Goal: Find specific page/section: Find specific page/section

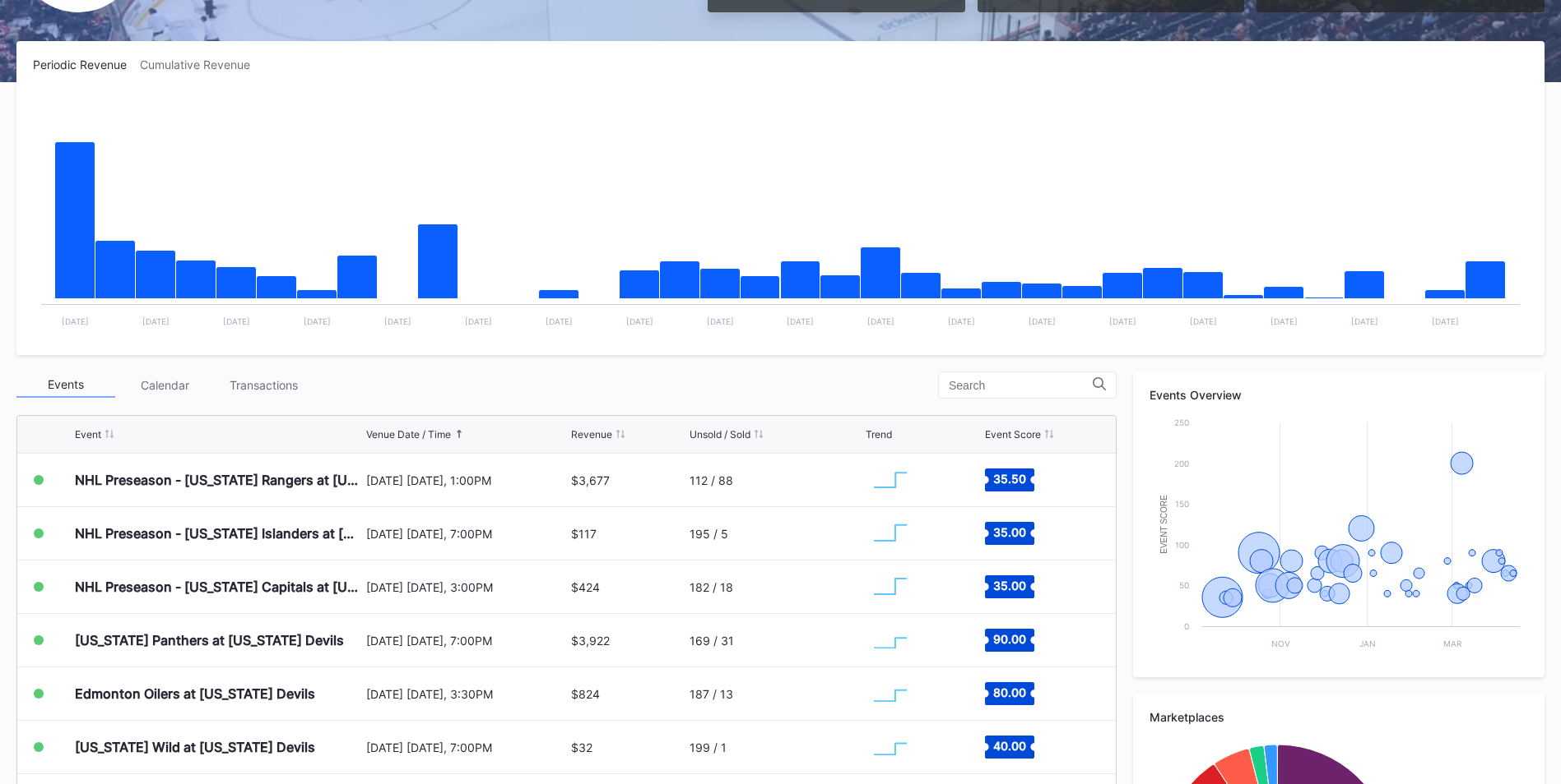
scroll to position [228, 0]
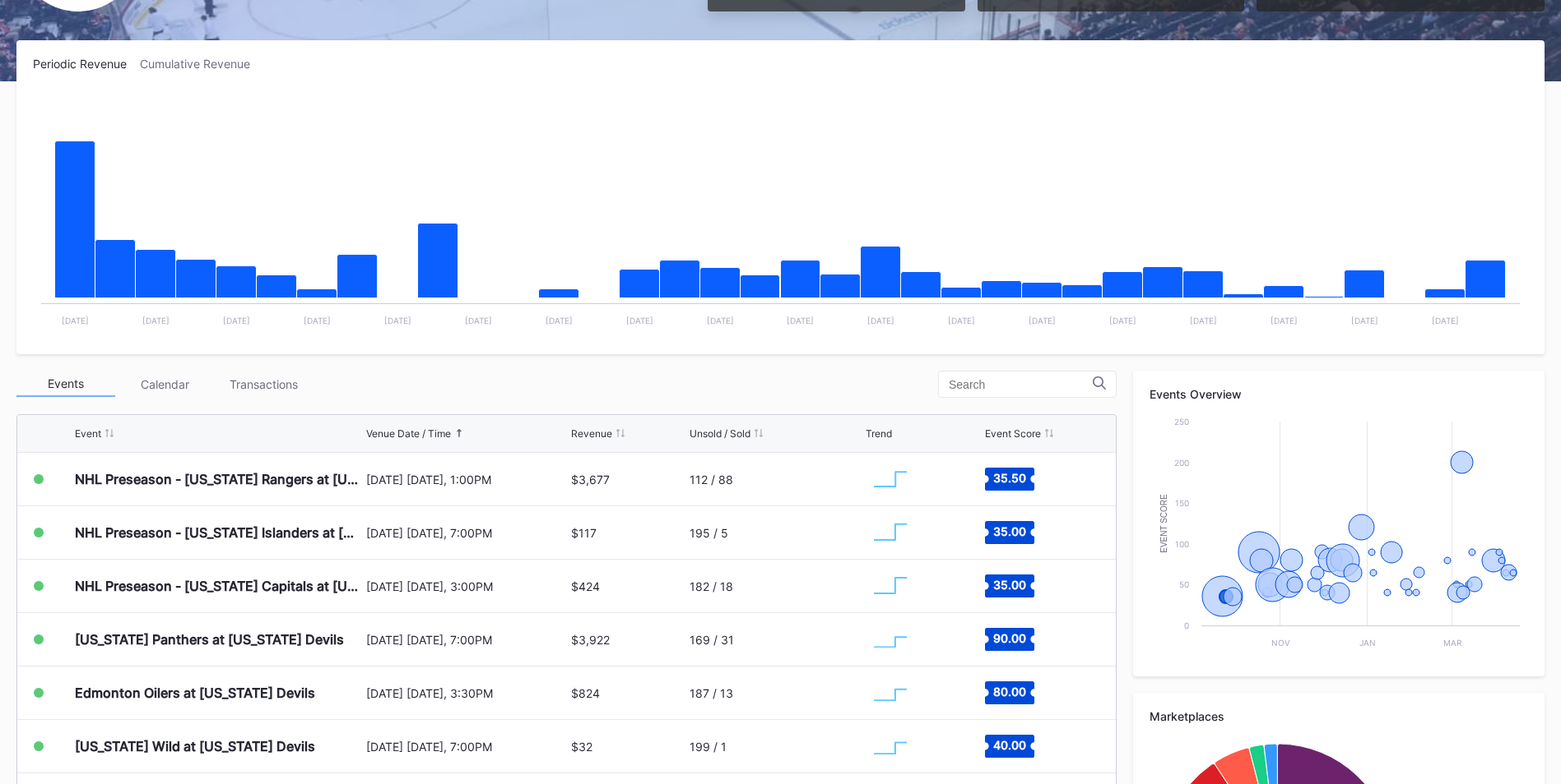
click at [234, 386] on div "Transactions" at bounding box center [262, 384] width 99 height 25
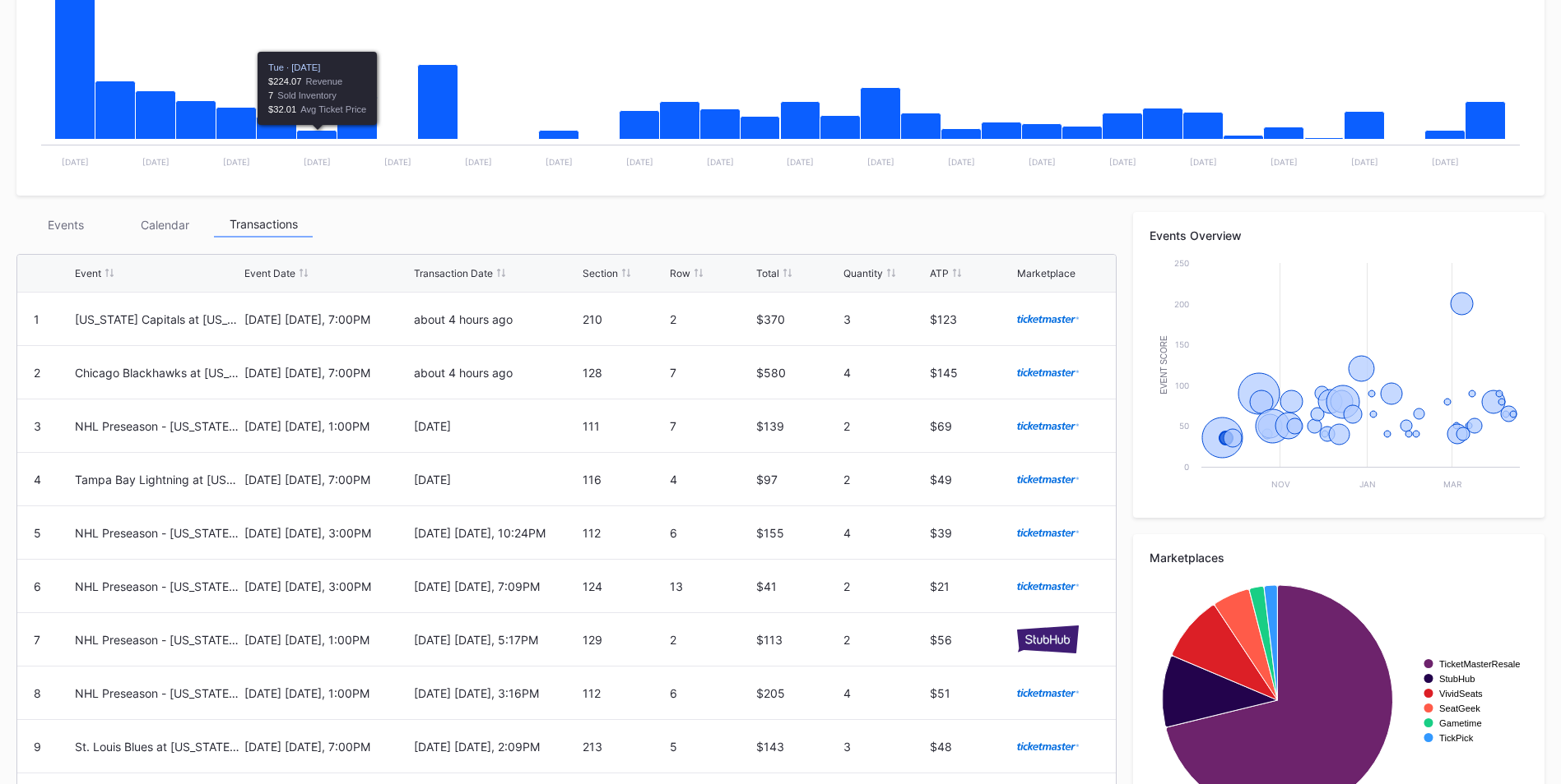
scroll to position [385, 0]
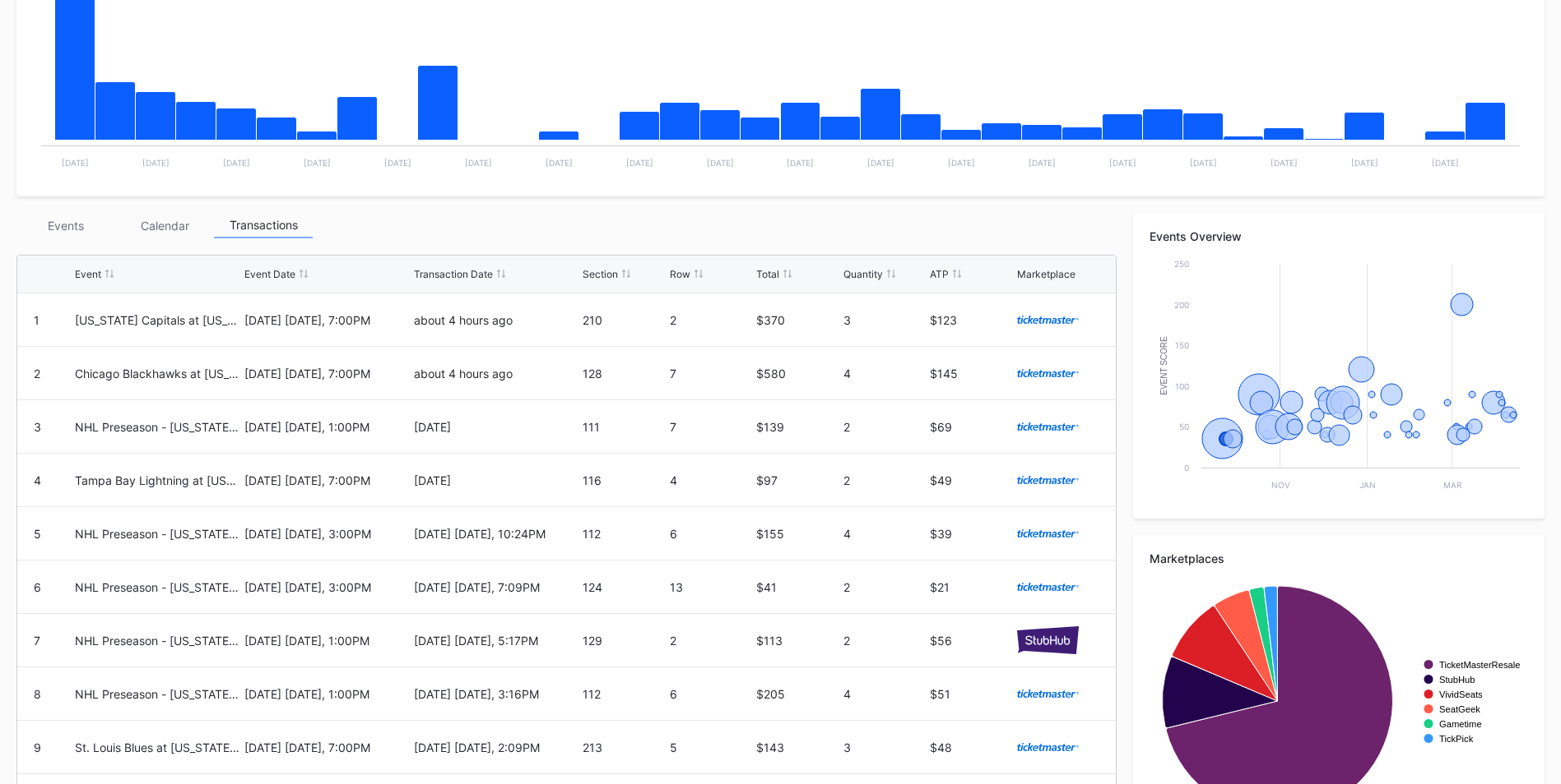
click at [72, 223] on div "Events" at bounding box center [65, 225] width 99 height 25
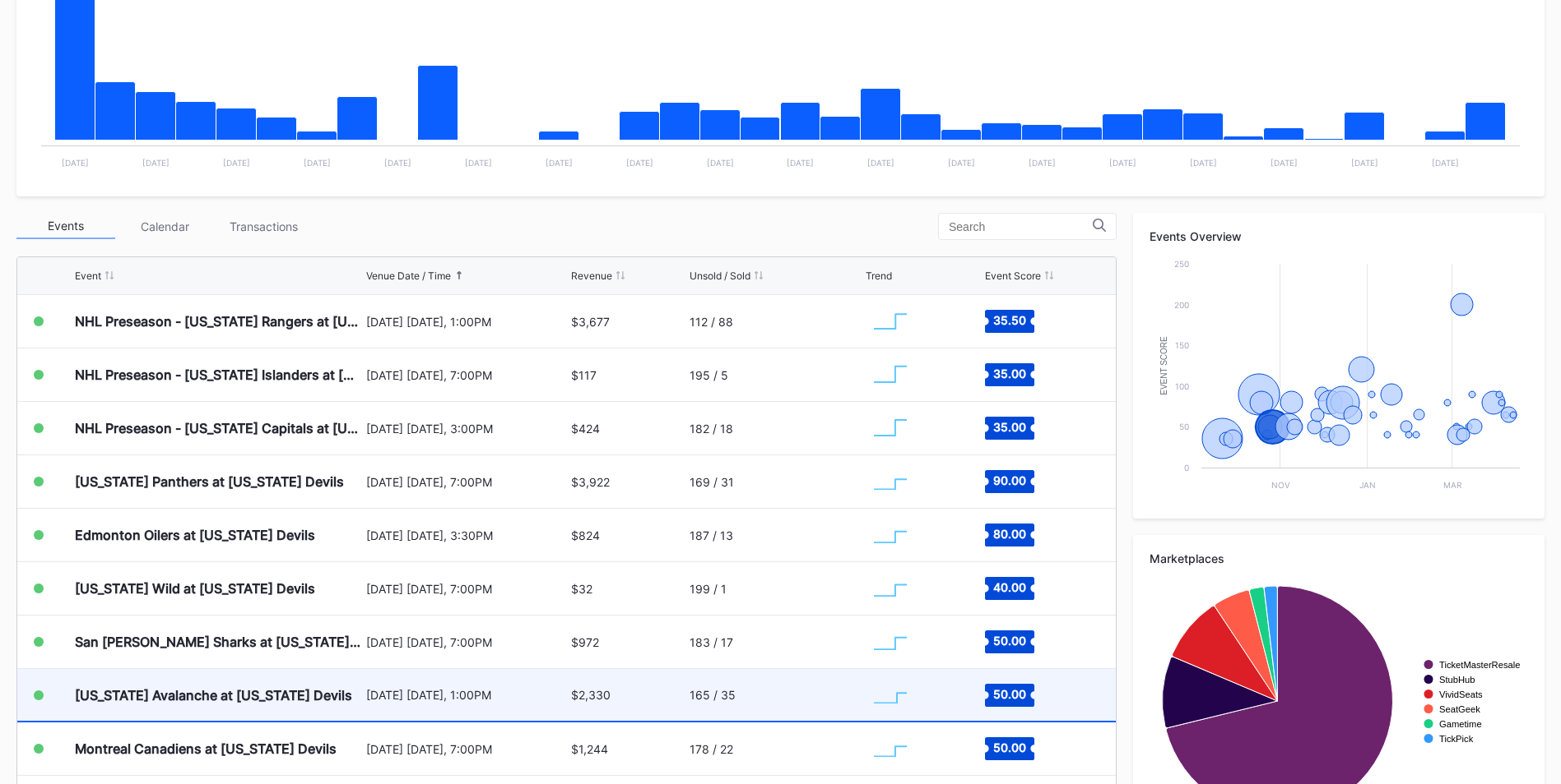
click at [512, 670] on div "[DATE] [DATE], 1:00PM" at bounding box center [466, 694] width 201 height 52
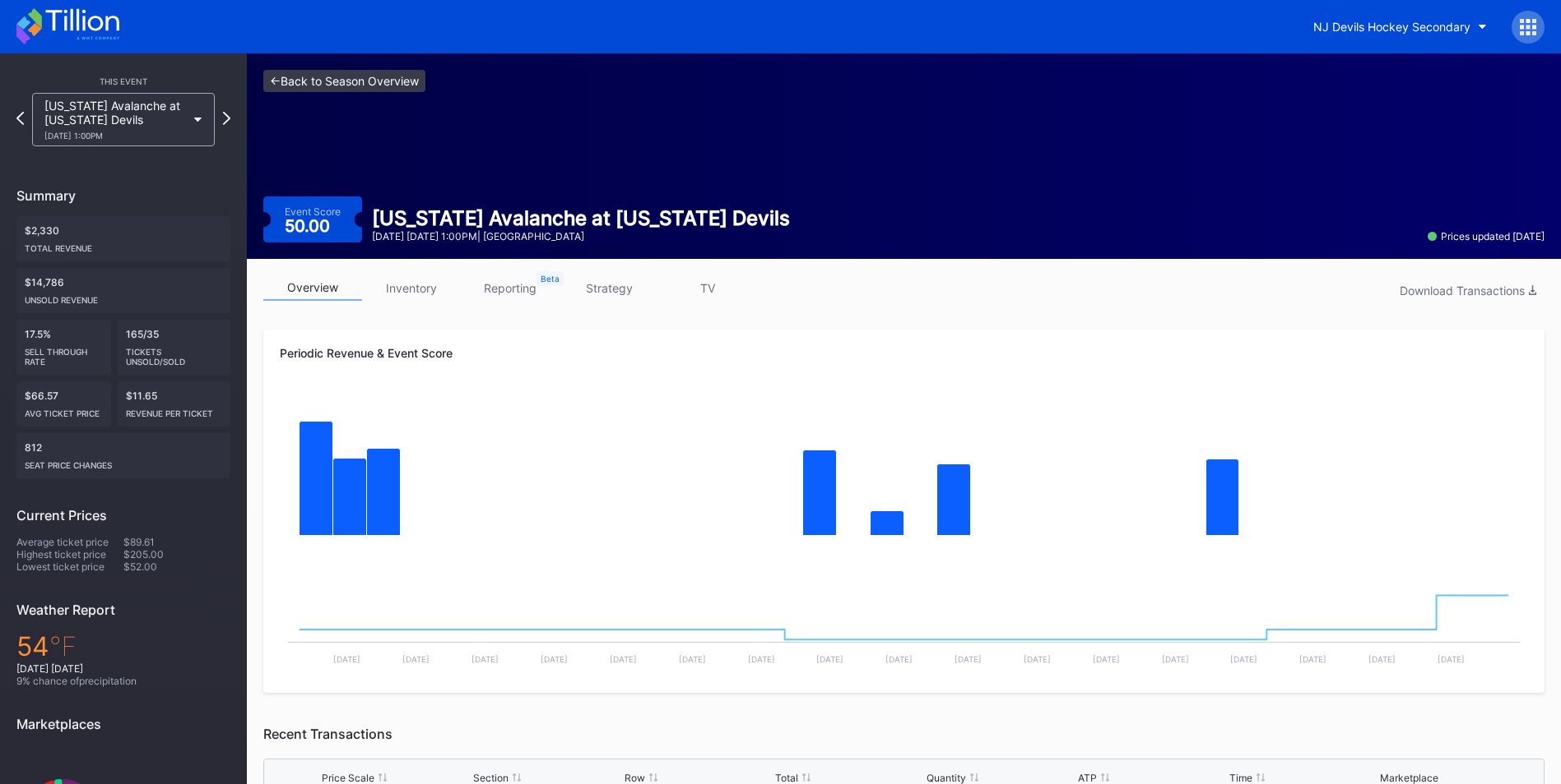
click at [364, 87] on link "<- Back to Season Overview" at bounding box center [344, 81] width 162 height 22
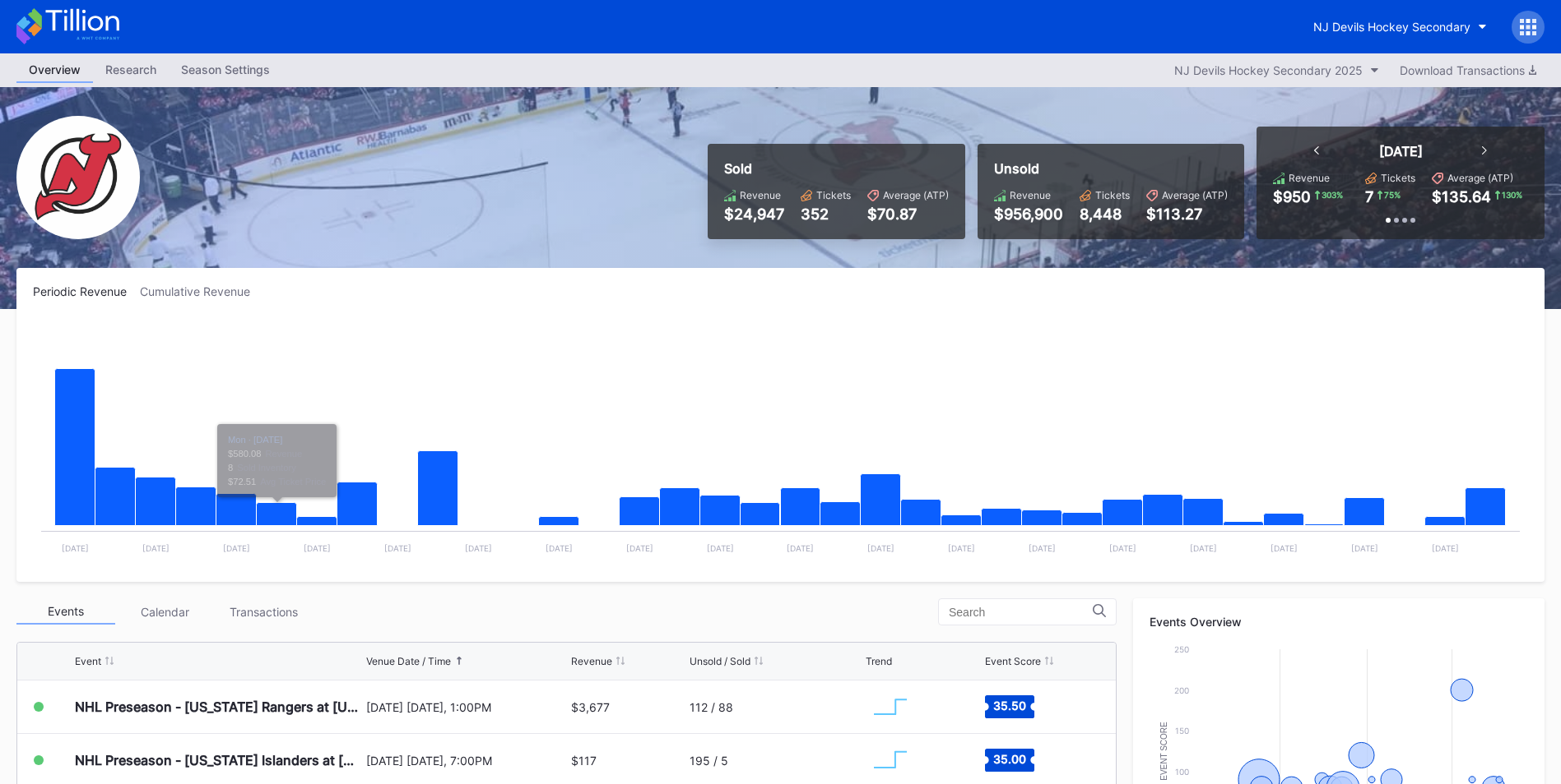
click at [274, 606] on div "Transactions" at bounding box center [262, 612] width 99 height 25
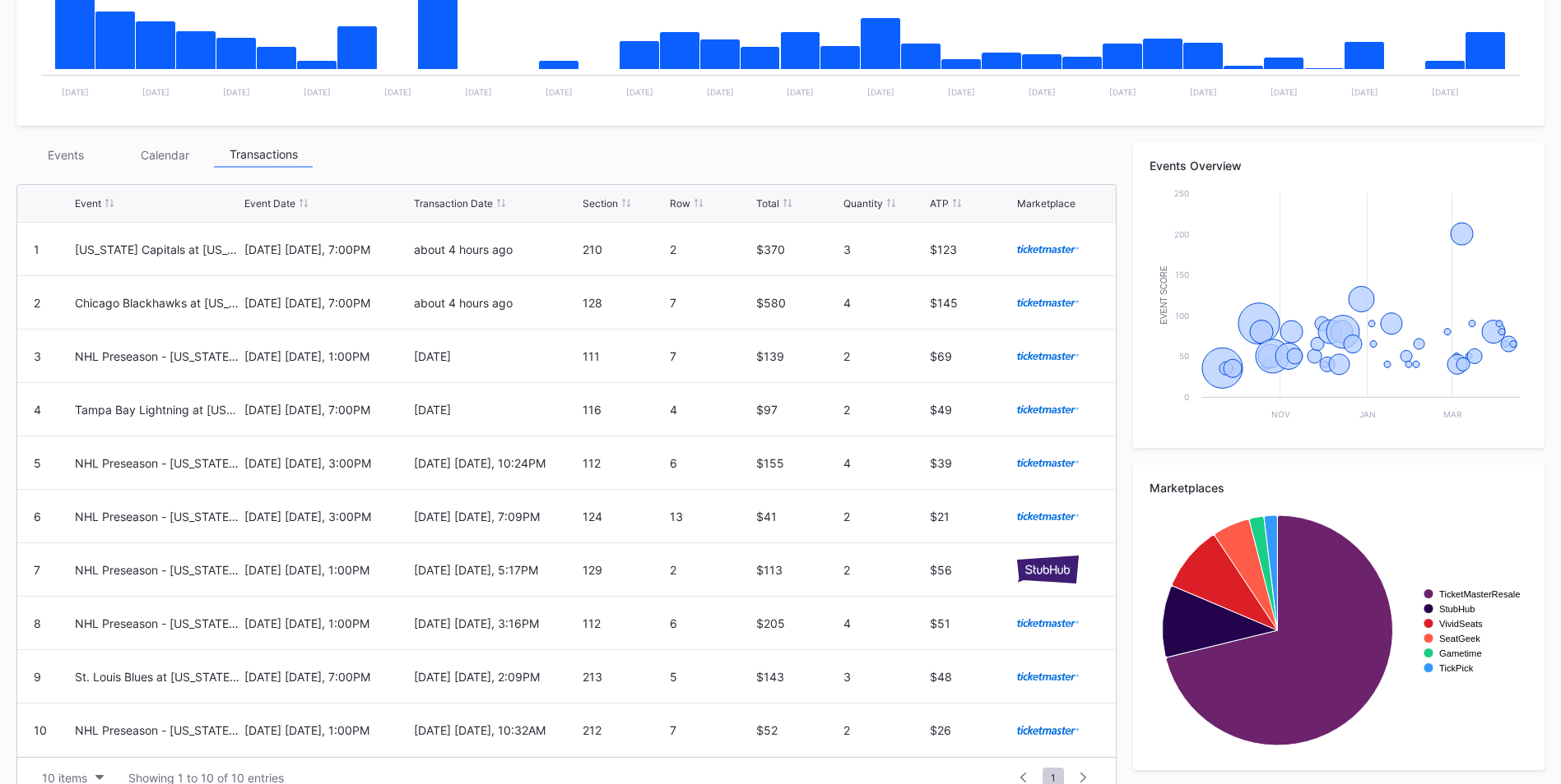
scroll to position [487, 0]
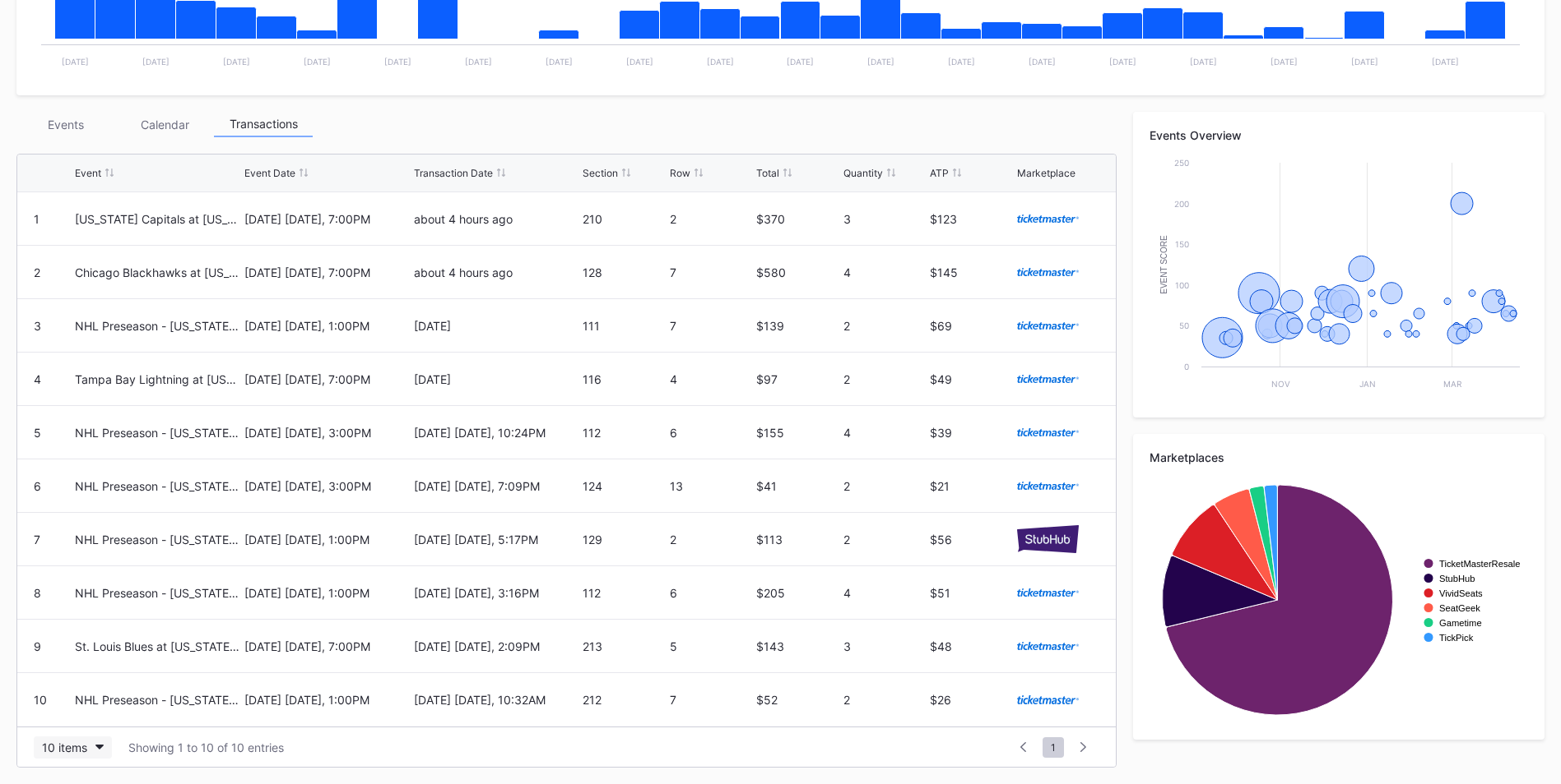
click at [89, 748] on button "10 items" at bounding box center [73, 748] width 78 height 22
click at [87, 700] on div "200 items" at bounding box center [72, 707] width 54 height 14
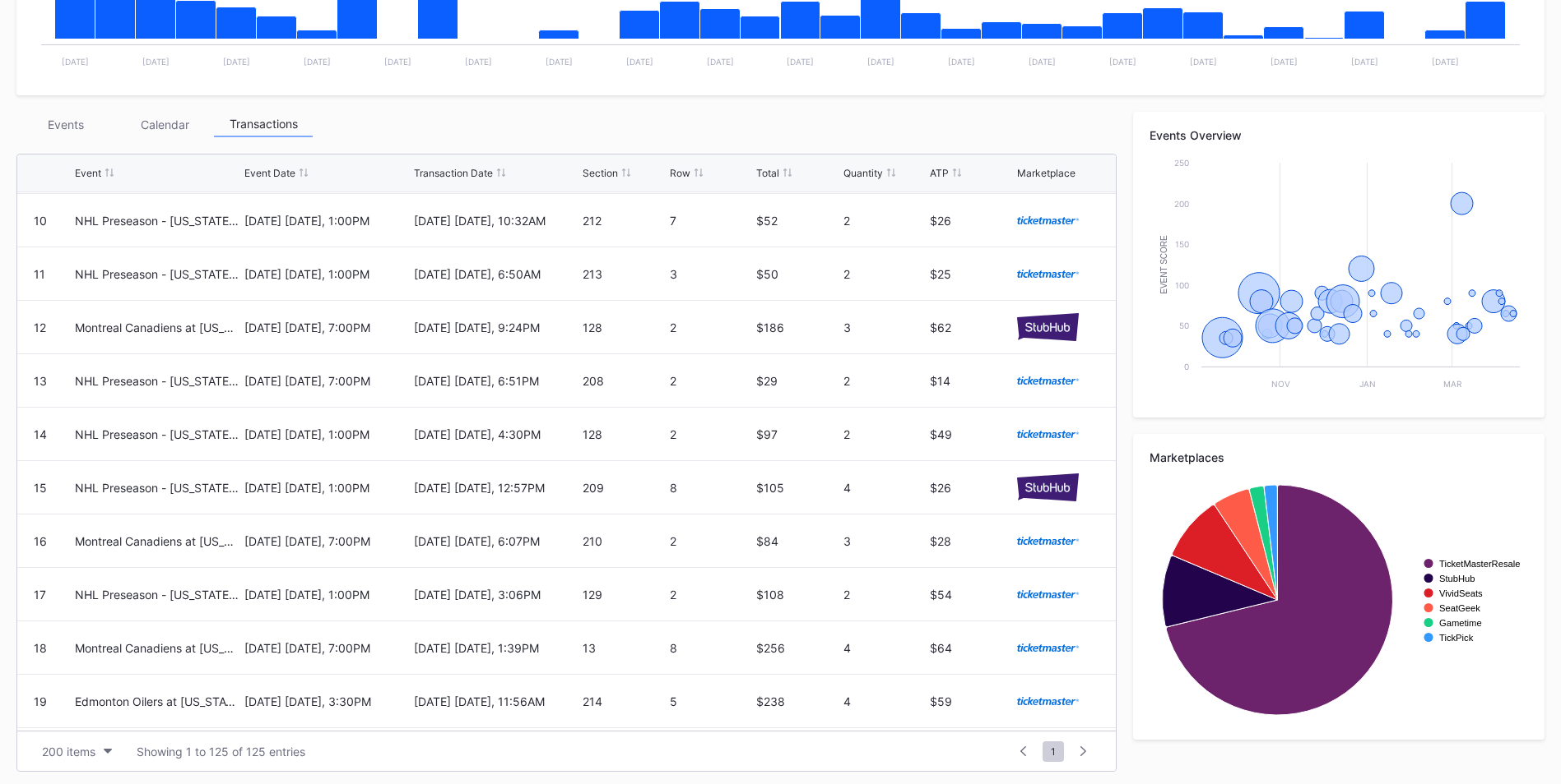
scroll to position [0, 0]
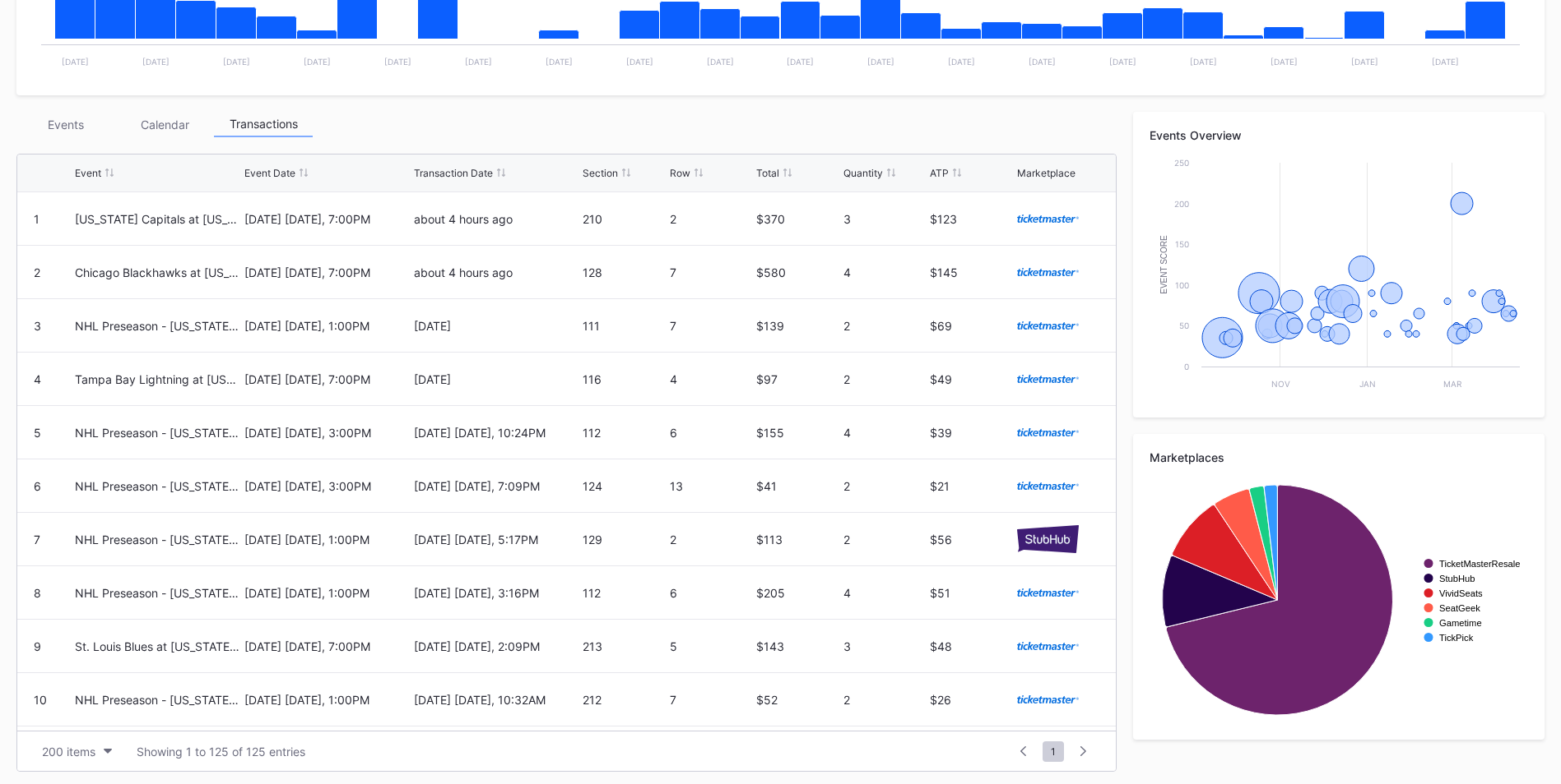
click at [76, 127] on div "Events" at bounding box center [65, 125] width 99 height 25
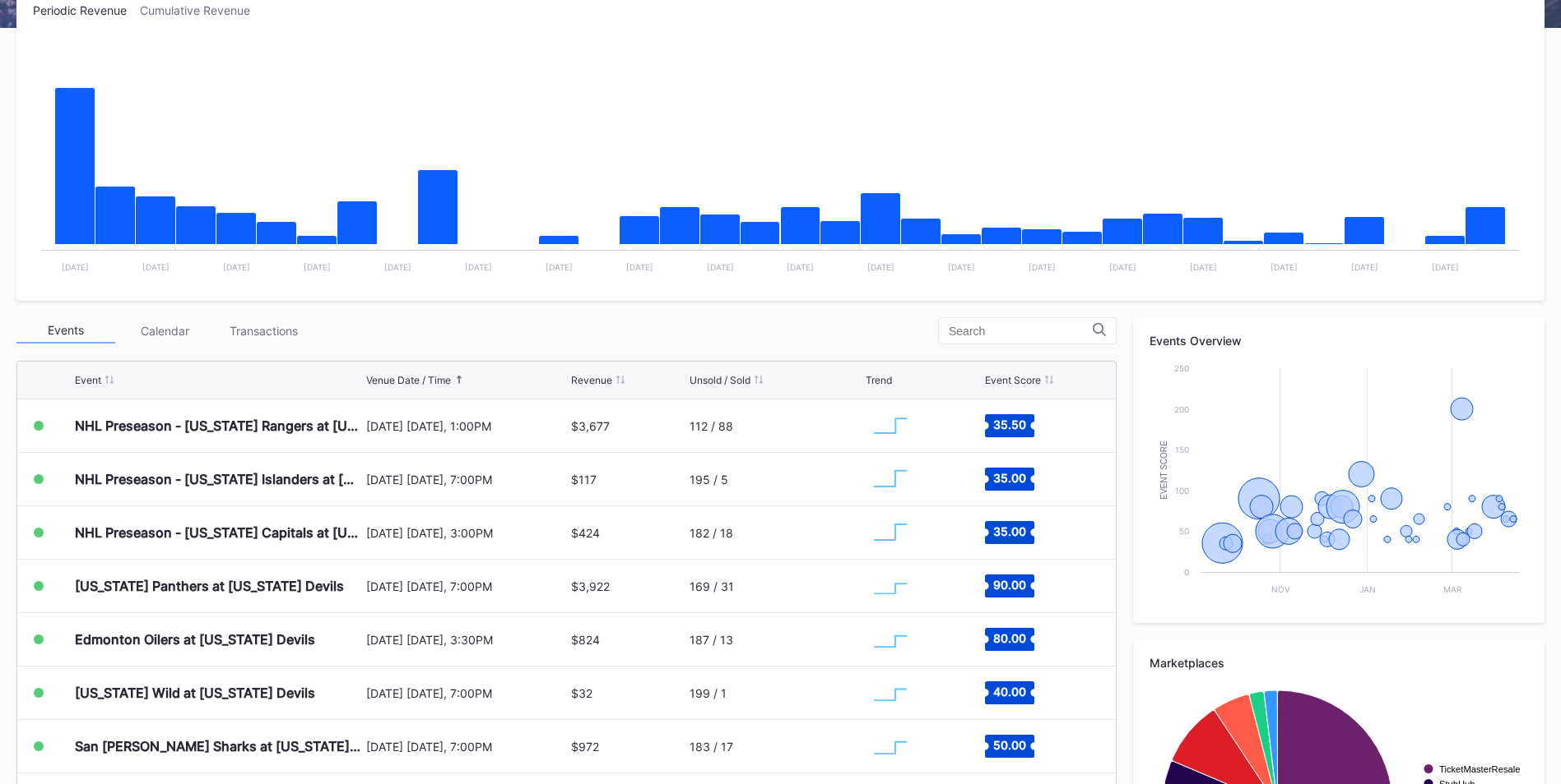
scroll to position [281, 0]
